Goal: Task Accomplishment & Management: Manage account settings

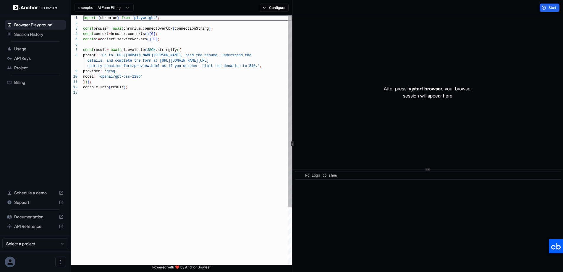
scroll to position [43, 0]
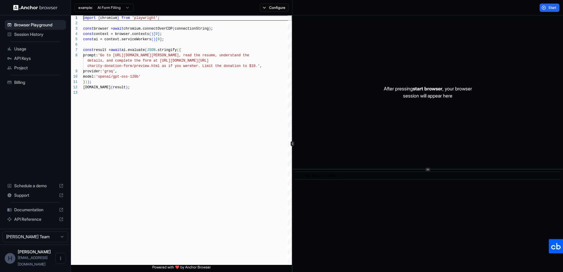
click at [37, 130] on div "Browser Playground Session History Usage API Keys Project Billing Schedule a de…" at bounding box center [35, 121] width 71 height 213
click at [31, 33] on span "Session History" at bounding box center [38, 34] width 49 height 6
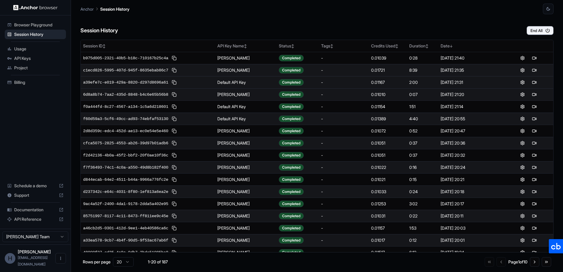
click at [233, 81] on td "Default API Key" at bounding box center [246, 82] width 62 height 12
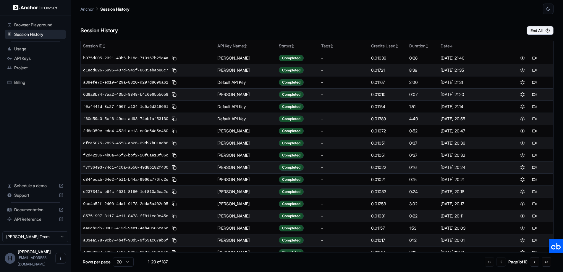
click at [40, 118] on div "Browser Playground Session History Usage API Keys Project Billing Schedule a de…" at bounding box center [35, 121] width 71 height 213
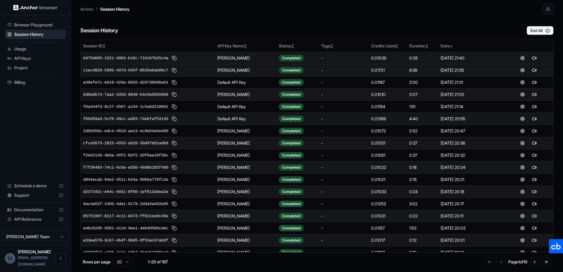
click at [221, 59] on td "[PERSON_NAME]" at bounding box center [246, 58] width 62 height 12
click at [153, 57] on span "b975d005-2321-40b5-b18c-710167b25c4a" at bounding box center [125, 58] width 85 height 6
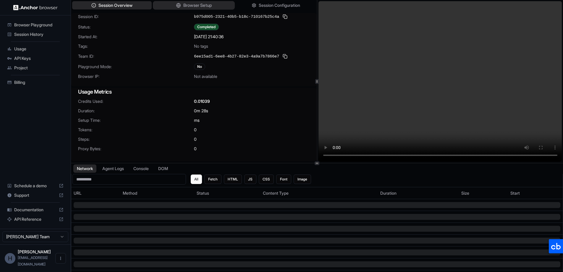
click at [202, 2] on span "Browser Setup" at bounding box center [197, 5] width 29 height 6
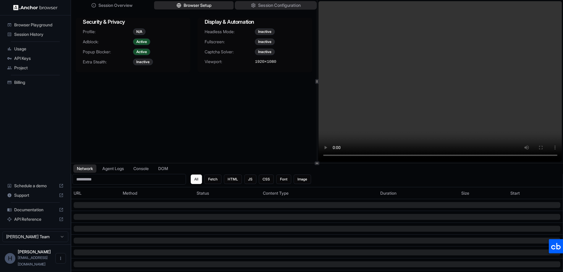
click at [264, 9] on button "Session Configuration" at bounding box center [276, 5] width 82 height 9
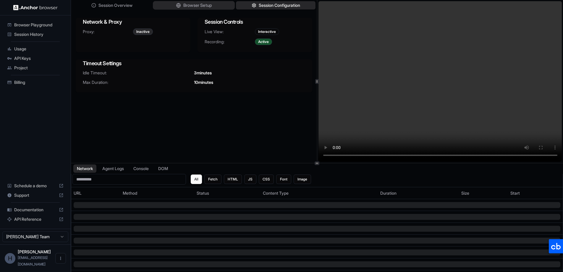
click at [211, 6] on span "Browser Setup" at bounding box center [197, 5] width 29 height 6
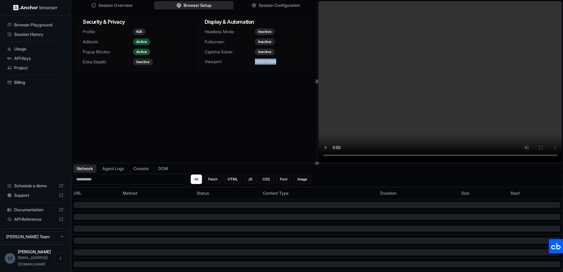
drag, startPoint x: 254, startPoint y: 61, endPoint x: 293, endPoint y: 62, distance: 40.0
click at [293, 62] on div "Viewport: 1920 × 1080" at bounding box center [255, 62] width 101 height 6
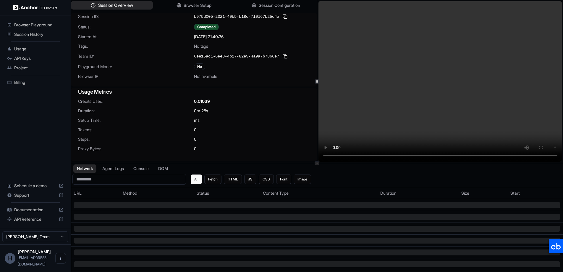
click at [122, 6] on span "Session Overview" at bounding box center [115, 5] width 35 height 6
click at [271, 114] on div "Credits Used: 0.01039 Duration: 0m 28s Setup Time: ms Tokens: 0 Steps: 0 Proxy …" at bounding box center [194, 128] width 246 height 60
click at [235, 59] on div "6ee15ad1-6ee8-4b27-82e3-4a9a7b7866e7" at bounding box center [241, 56] width 95 height 7
click at [112, 5] on span "Session Overview" at bounding box center [115, 5] width 35 height 6
click at [31, 33] on span "Session History" at bounding box center [38, 34] width 49 height 6
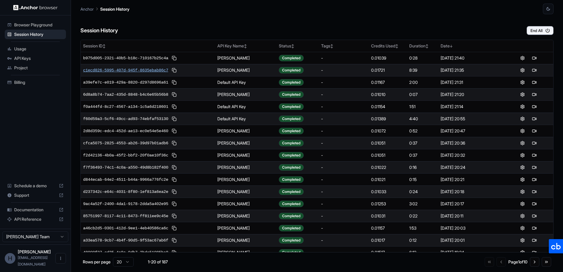
click at [139, 68] on span "c1ecd826-5995-407d-945f-8635ebab86c7" at bounding box center [125, 70] width 85 height 6
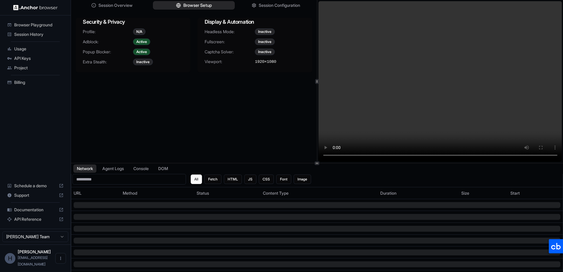
click at [195, 6] on span "Browser Setup" at bounding box center [197, 5] width 29 height 6
click at [259, 1] on div "Session Overview Browser Setup Session Configuration" at bounding box center [194, 5] width 246 height 11
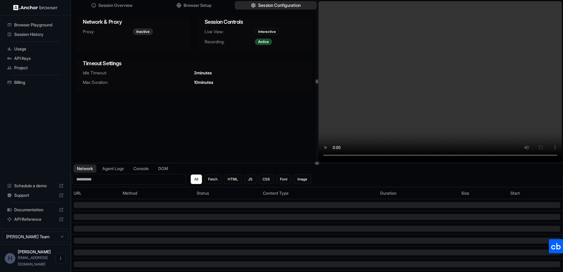
click at [259, 2] on span "Session Configuration" at bounding box center [279, 5] width 43 height 6
click at [369, 166] on div "Network Agent Logs Console DOM" at bounding box center [317, 168] width 492 height 11
click at [254, 127] on div "Session Overview Browser Setup Session Configuration Network & Proxy Proxy: Ina…" at bounding box center [194, 81] width 246 height 163
click at [100, 132] on div "Session Overview Browser Setup Session Configuration Network & Proxy Proxy: Ina…" at bounding box center [194, 81] width 246 height 163
click at [22, 58] on span "API Keys" at bounding box center [38, 58] width 49 height 6
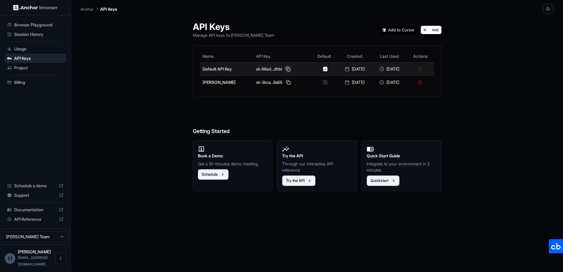
click at [285, 69] on button at bounding box center [288, 68] width 7 height 7
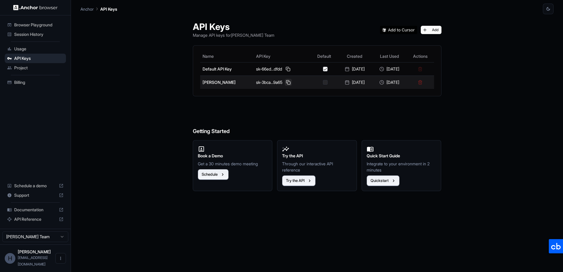
click at [285, 82] on button at bounding box center [288, 82] width 7 height 7
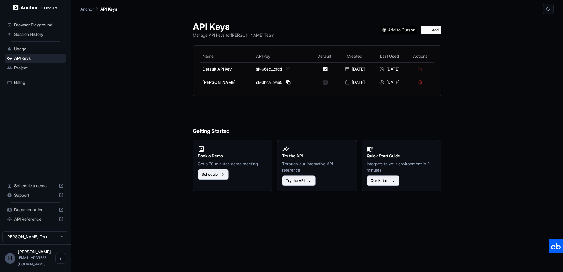
click at [281, 94] on div "Name API Key Default Created Last Used Actions Default API Key sk-66ed...dfdd […" at bounding box center [317, 71] width 248 height 50
